Goal: Register for event/course

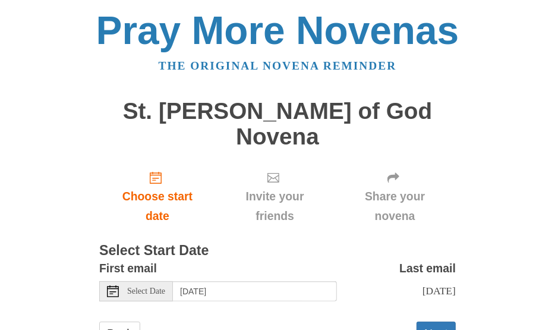
scroll to position [26, 0]
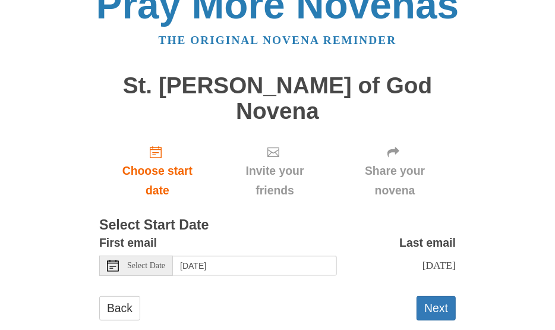
click at [112, 260] on icon at bounding box center [113, 266] width 12 height 12
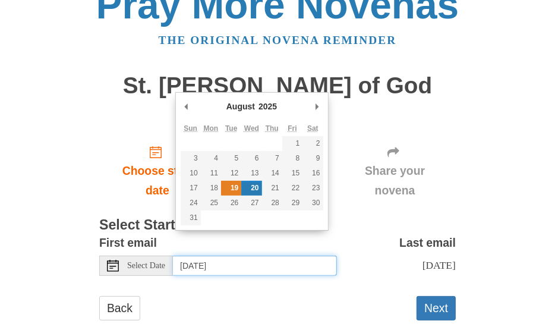
type input "Tuesday, August 19th"
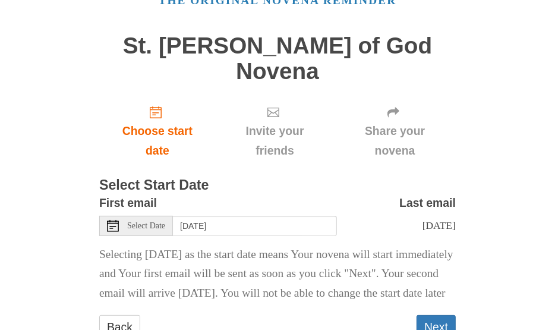
scroll to position [104, 0]
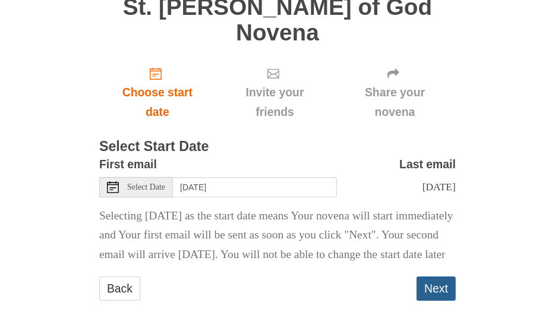
click at [434, 276] on button "Next" at bounding box center [435, 288] width 39 height 24
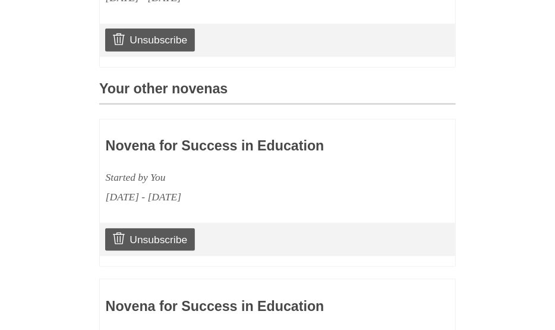
scroll to position [554, 0]
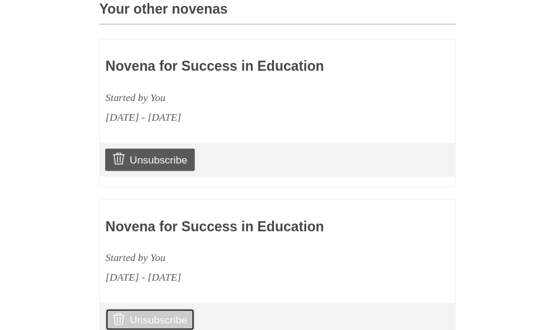
click at [172, 308] on link "Unsubscribe" at bounding box center [150, 319] width 90 height 23
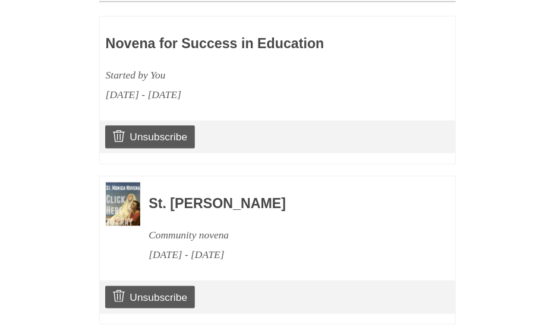
scroll to position [672, 0]
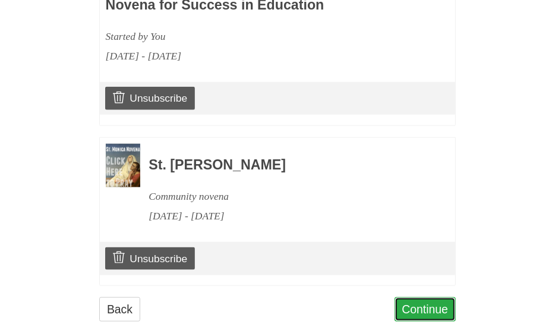
click at [427, 297] on link "Continue" at bounding box center [425, 309] width 62 height 24
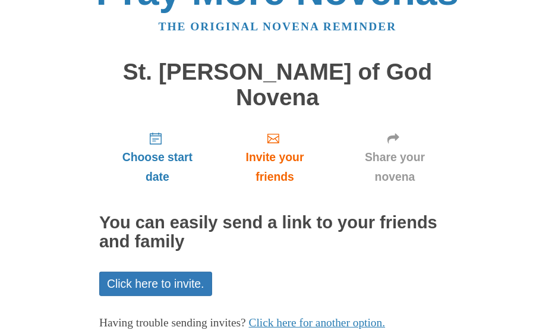
scroll to position [79, 0]
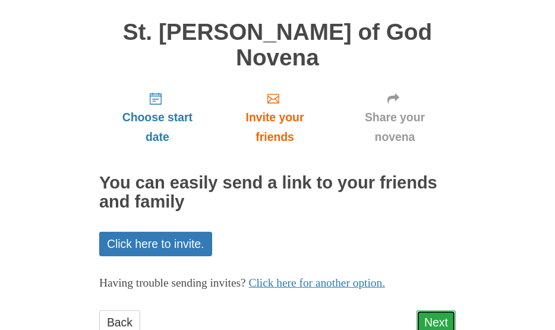
click at [440, 310] on link "Next" at bounding box center [435, 322] width 39 height 24
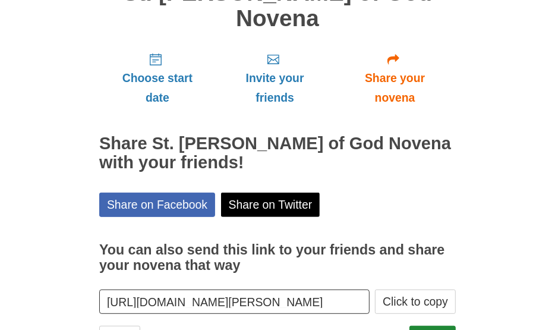
scroll to position [147, 0]
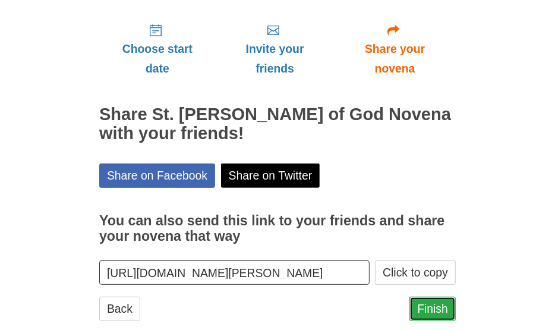
click at [439, 296] on link "Finish" at bounding box center [432, 308] width 46 height 24
